Goal: Information Seeking & Learning: Understand process/instructions

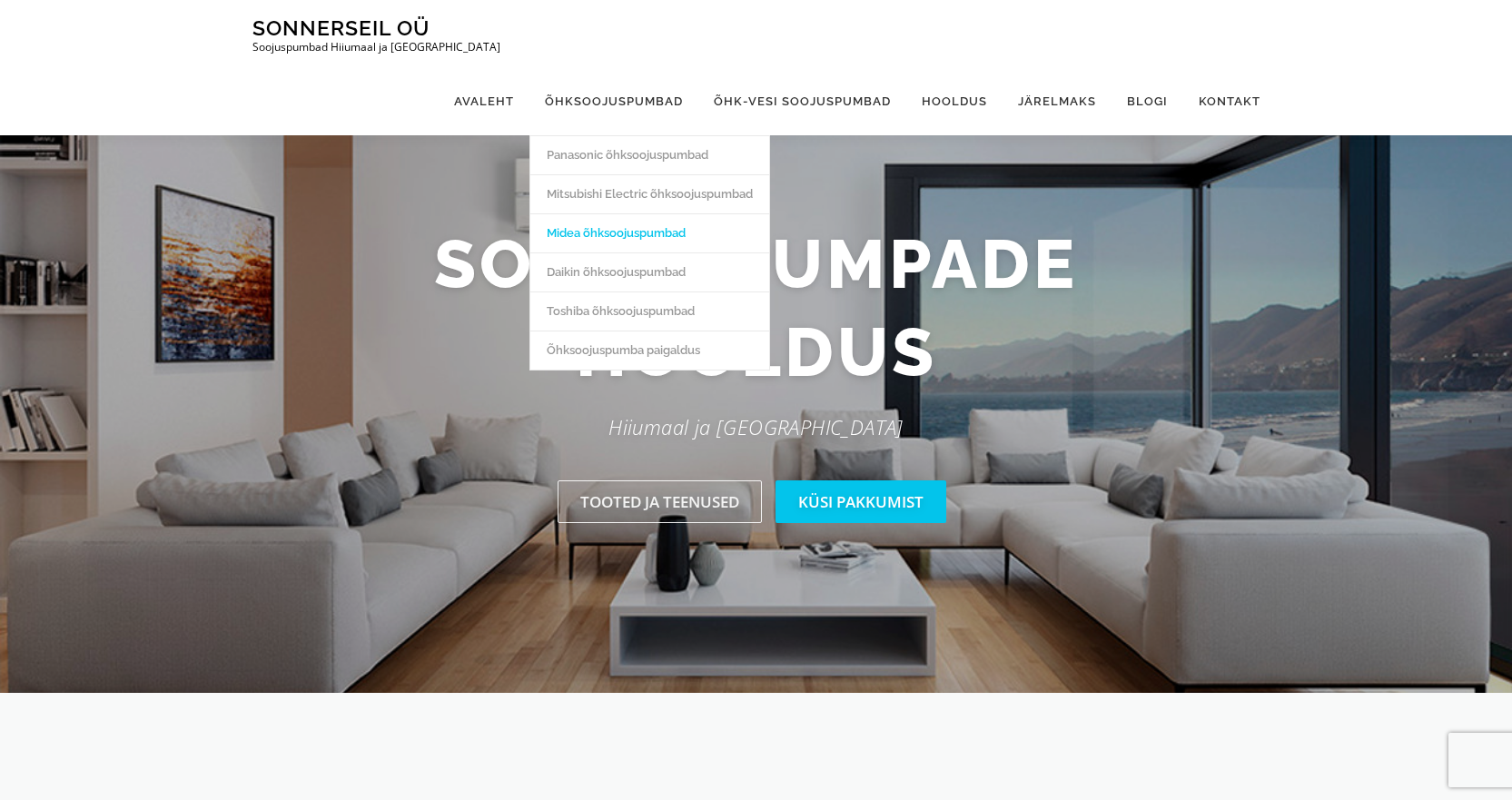
click at [617, 213] on link "Midea õhksoojuspumbad" at bounding box center [649, 232] width 239 height 39
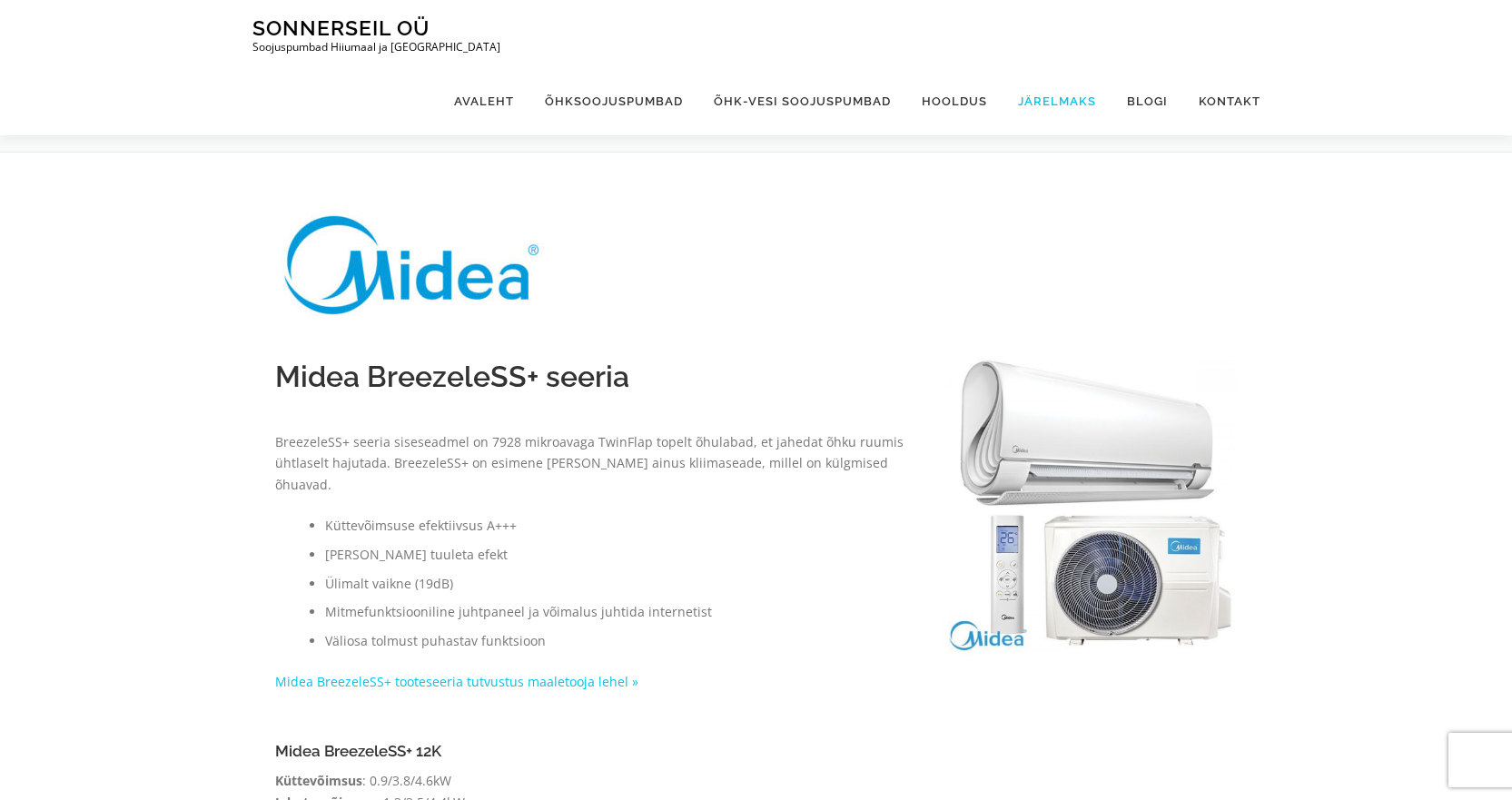
click at [1052, 67] on link "Järelmaks" at bounding box center [1057, 101] width 109 height 68
